Goal: Find specific page/section: Find specific page/section

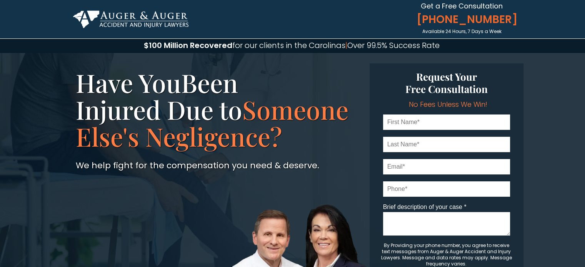
click at [251, 64] on div at bounding box center [292, 188] width 461 height 270
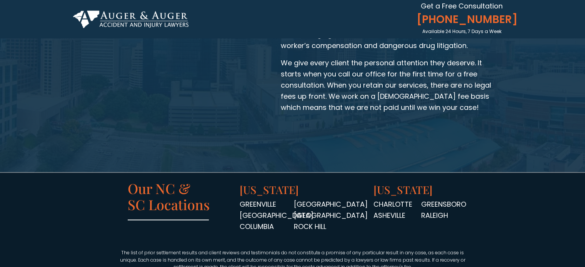
scroll to position [1204, 0]
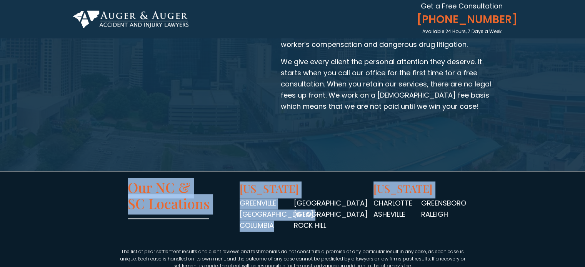
drag, startPoint x: 294, startPoint y: 201, endPoint x: 347, endPoint y: 201, distance: 53.4
click at [349, 201] on div "[PERSON_NAME] [GEOGRAPHIC_DATA] [GEOGRAPHIC_DATA] [GEOGRAPHIC_DATA] [GEOGRAPHIC…" at bounding box center [297, 212] width 342 height 61
click at [347, 201] on div at bounding box center [297, 212] width 342 height 61
drag, startPoint x: 297, startPoint y: 200, endPoint x: 348, endPoint y: 199, distance: 51.5
click at [348, 199] on div "[PERSON_NAME] [GEOGRAPHIC_DATA] [GEOGRAPHIC_DATA] [GEOGRAPHIC_DATA] [GEOGRAPHIC…" at bounding box center [297, 212] width 342 height 61
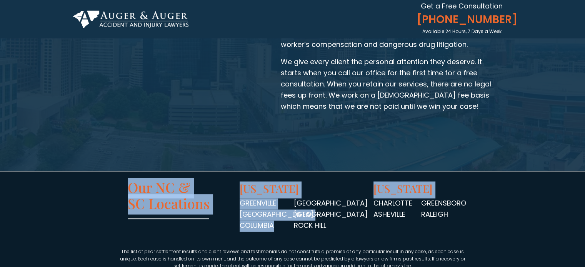
click at [355, 198] on div at bounding box center [297, 212] width 342 height 61
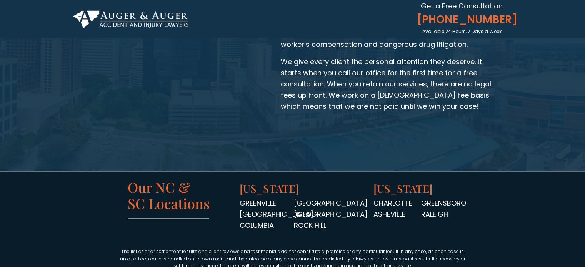
click at [327, 201] on span "MYRTLE BEACH [GEOGRAPHIC_DATA]" at bounding box center [331, 208] width 74 height 21
drag, startPoint x: 294, startPoint y: 202, endPoint x: 341, endPoint y: 203, distance: 47.3
click at [341, 203] on span "MYRTLE BEACH [GEOGRAPHIC_DATA]" at bounding box center [331, 208] width 74 height 21
click at [518, 205] on div at bounding box center [292, 257] width 461 height 173
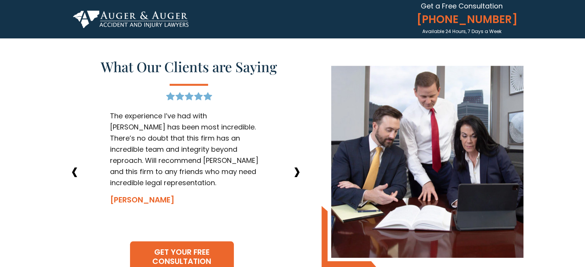
scroll to position [807, 0]
